Goal: Find specific page/section: Find specific page/section

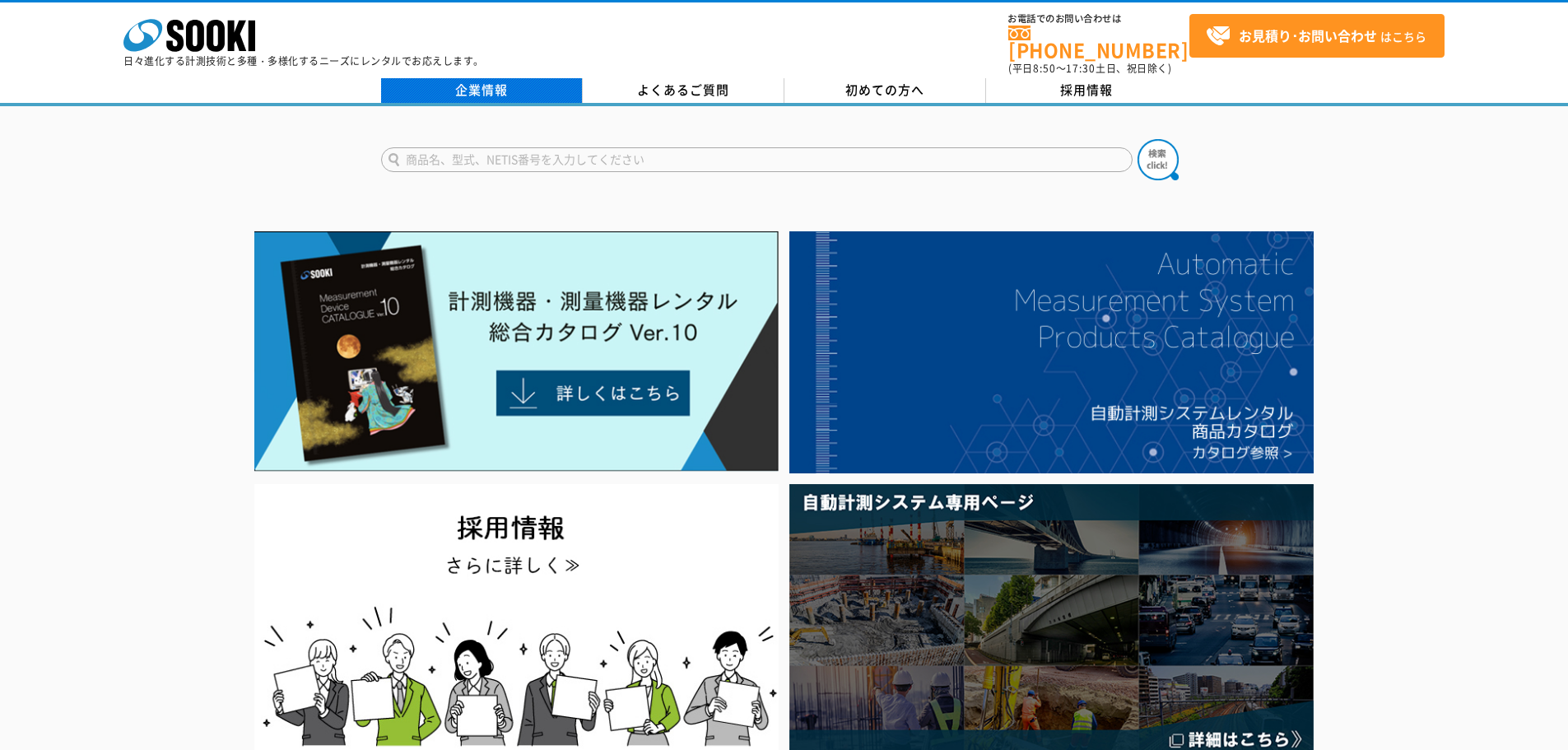
click at [516, 82] on link "企業情報" at bounding box center [482, 90] width 202 height 25
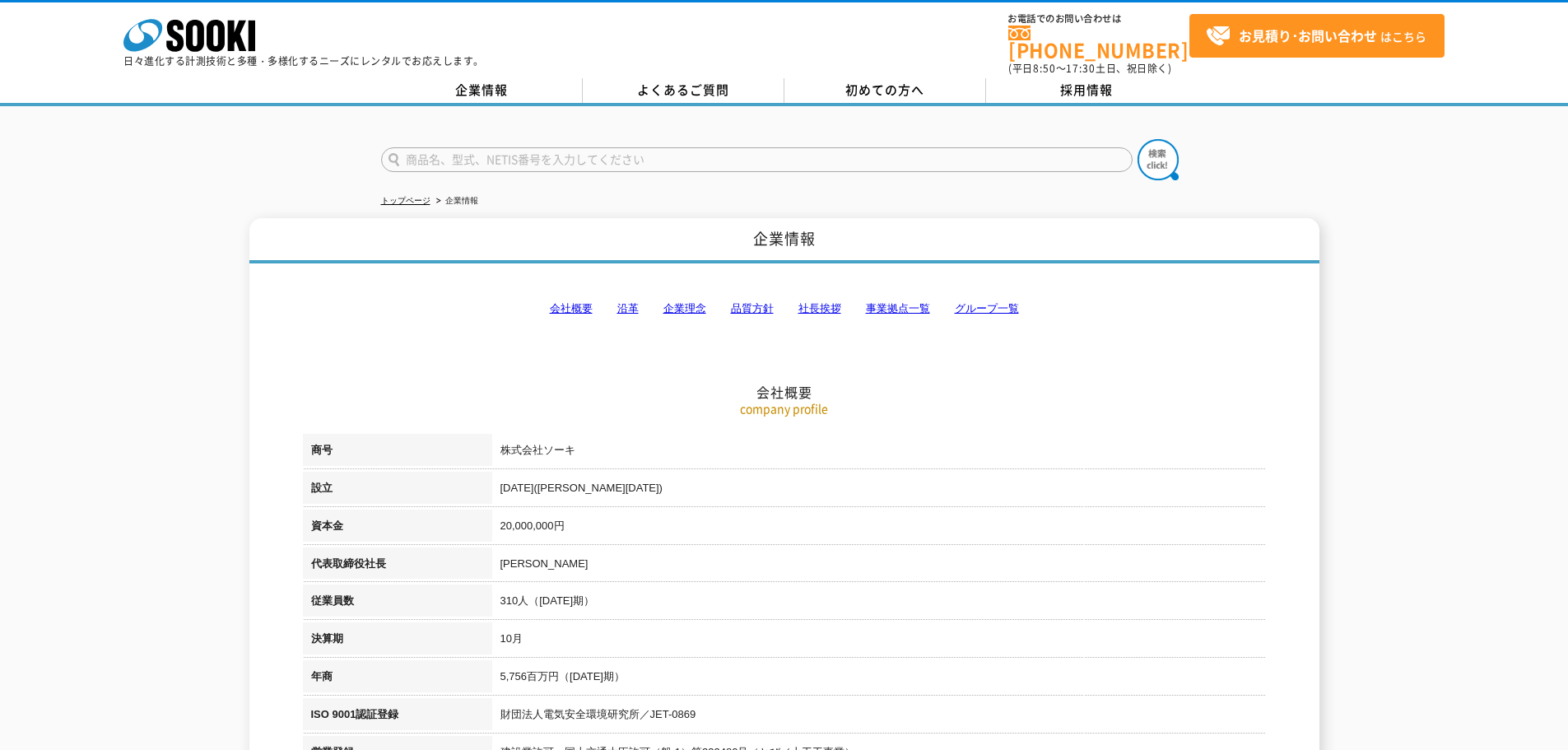
click at [582, 288] on h2 "会社概要" at bounding box center [784, 310] width 963 height 182
click at [582, 302] on link "会社概要" at bounding box center [571, 308] width 43 height 12
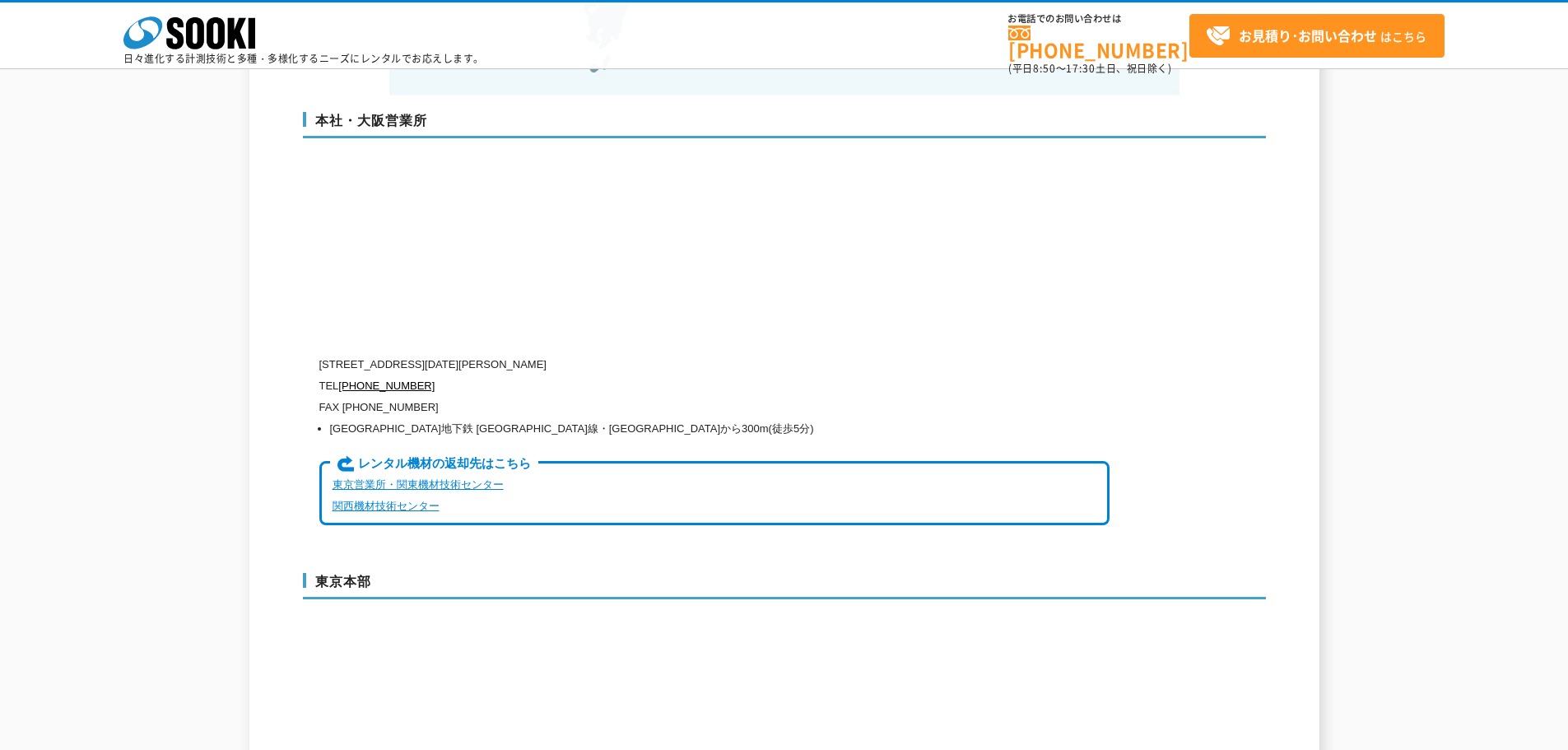
scroll to position [3829, 0]
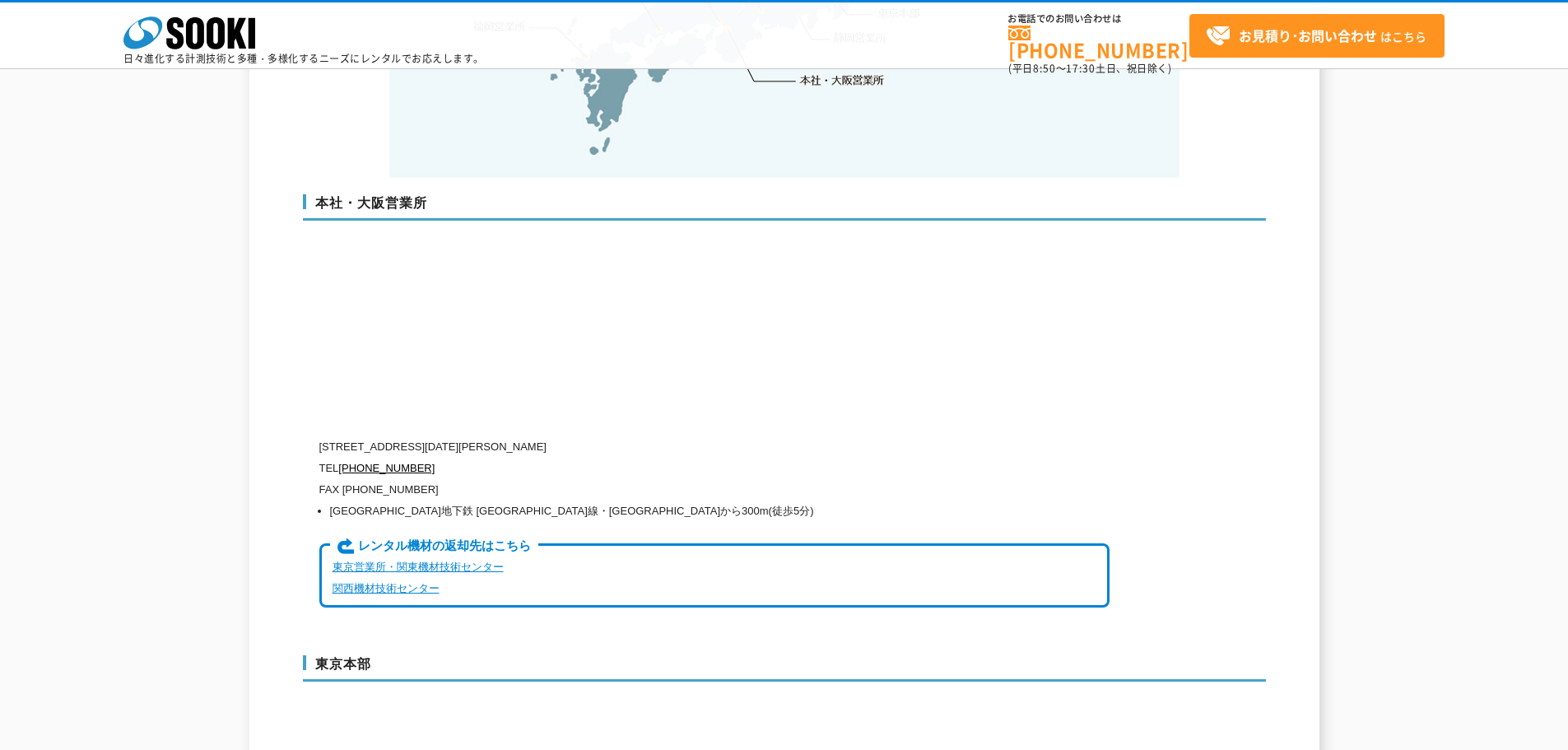
click at [426, 479] on p "FAX [PHONE_NUMBER]" at bounding box center [714, 489] width 790 height 21
